Goal: Check status: Check status

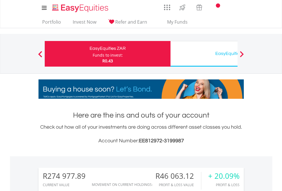
scroll to position [55, 90]
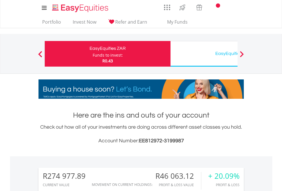
click at [93, 54] on div "Funds to invest:" at bounding box center [108, 55] width 30 height 6
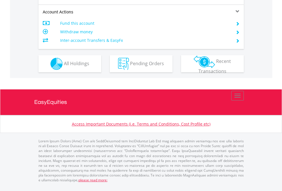
scroll to position [547, 0]
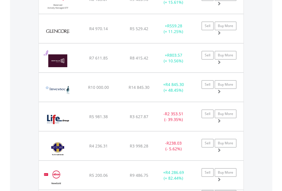
scroll to position [55, 90]
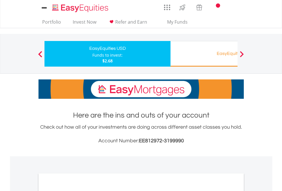
scroll to position [343, 0]
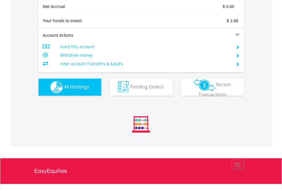
scroll to position [646, 0]
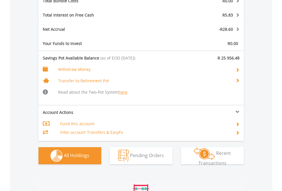
scroll to position [702, 0]
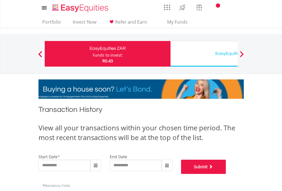
click at [226, 174] on button "Submit" at bounding box center [203, 167] width 45 height 14
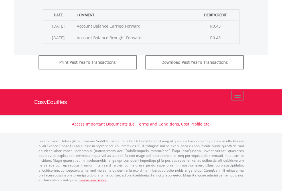
scroll to position [231, 0]
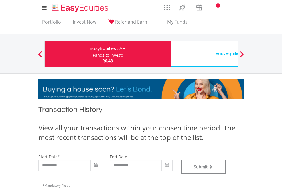
click at [204, 54] on div "EasyEquities USD" at bounding box center [233, 54] width 119 height 8
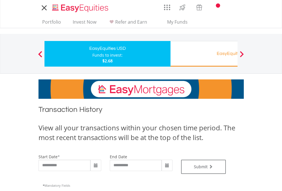
type input "**********"
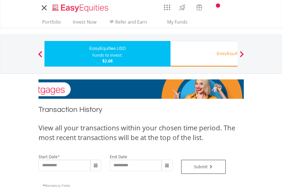
type input "**********"
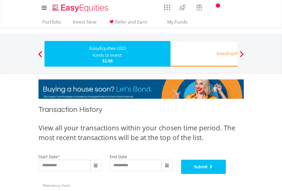
click at [226, 174] on button "Submit" at bounding box center [203, 167] width 45 height 14
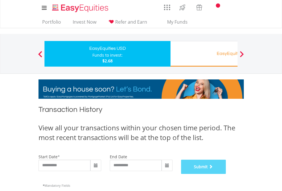
scroll to position [231, 0]
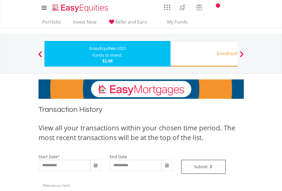
click at [204, 54] on div "EasyEquities RA" at bounding box center [233, 54] width 119 height 8
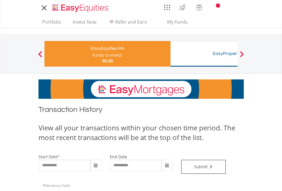
type input "**********"
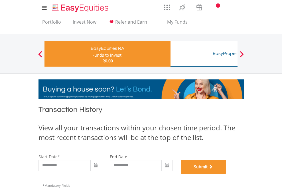
click at [226, 174] on button "Submit" at bounding box center [203, 167] width 45 height 14
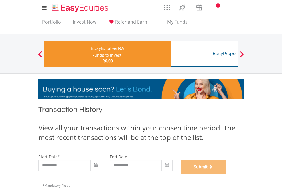
scroll to position [231, 0]
